Goal: Task Accomplishment & Management: Manage account settings

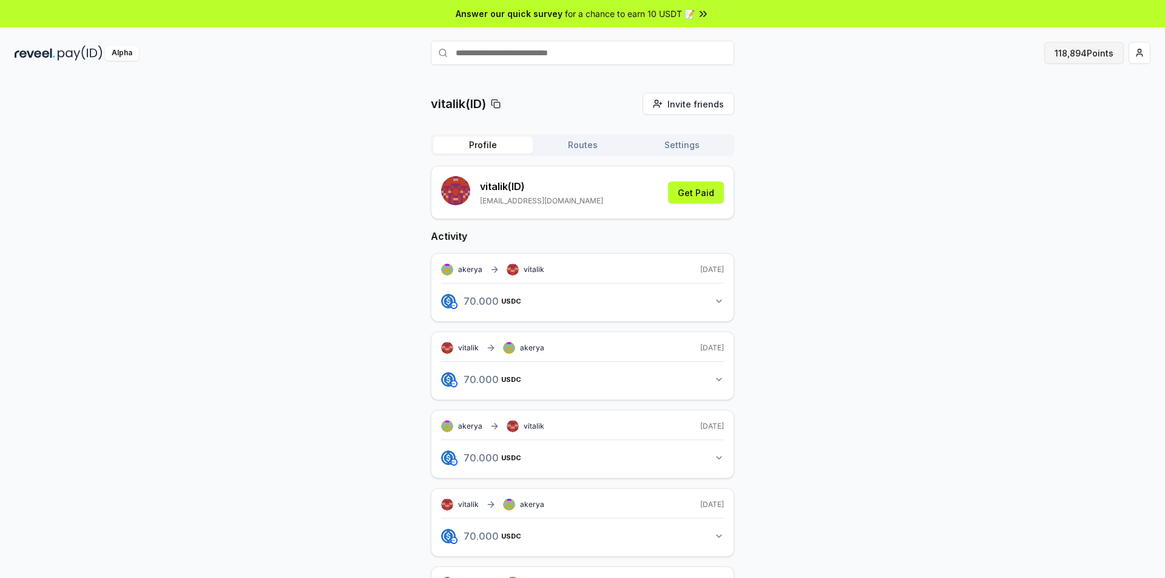
click at [1070, 58] on button "118,894 Points" at bounding box center [1085, 53] width 80 height 22
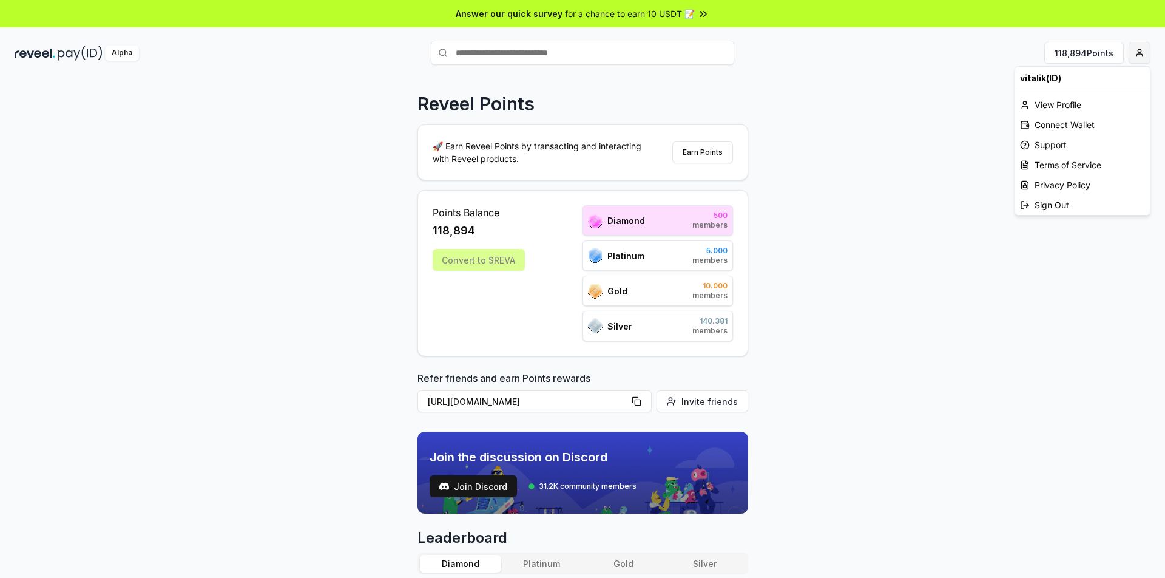
click at [1141, 53] on html "Answer our quick survey for a chance to earn 10 USDT 📝 Alpha 118,894 Points Rev…" at bounding box center [582, 289] width 1165 height 578
click at [1058, 106] on div "View Profile" at bounding box center [1083, 105] width 135 height 20
